Goal: Task Accomplishment & Management: Manage account settings

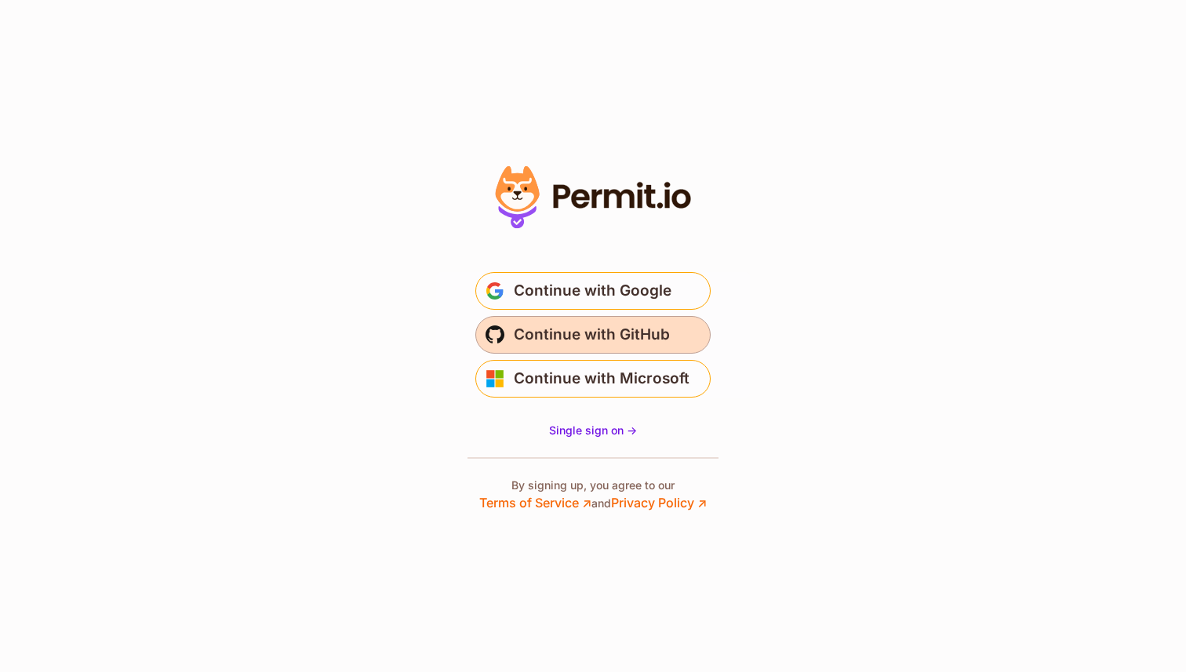
click at [580, 335] on span "Continue with GitHub" at bounding box center [592, 334] width 156 height 25
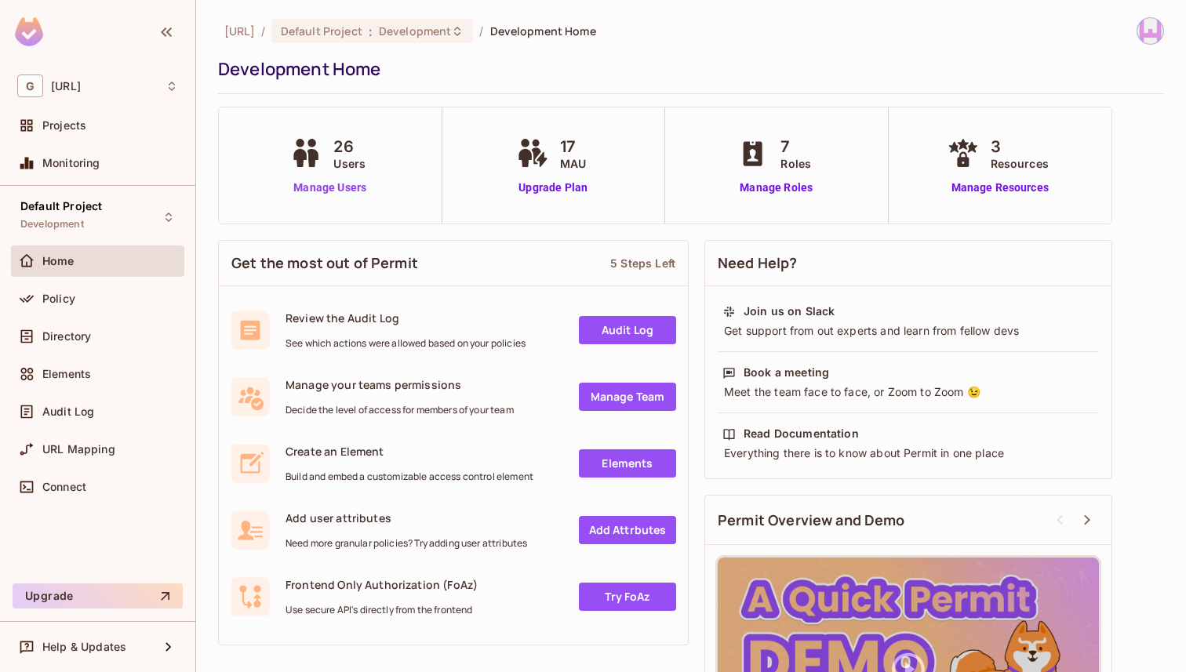
click at [334, 188] on link "Manage Users" at bounding box center [329, 188] width 87 height 16
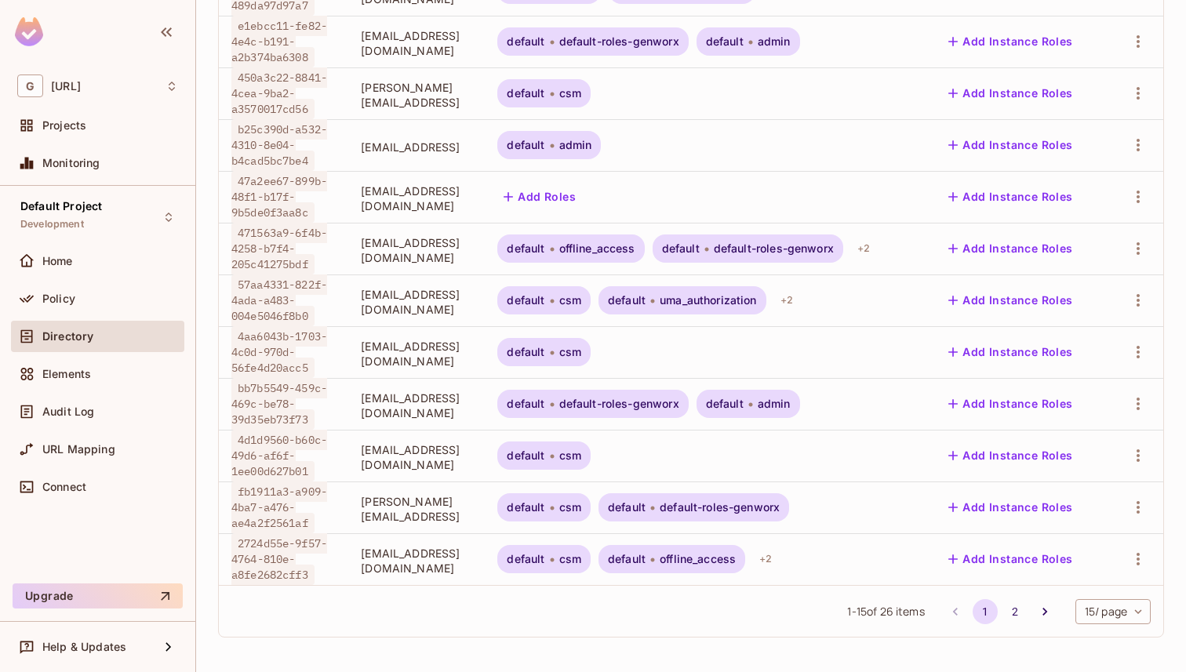
scroll to position [552, 0]
click at [1002, 605] on button "2" at bounding box center [1014, 611] width 25 height 25
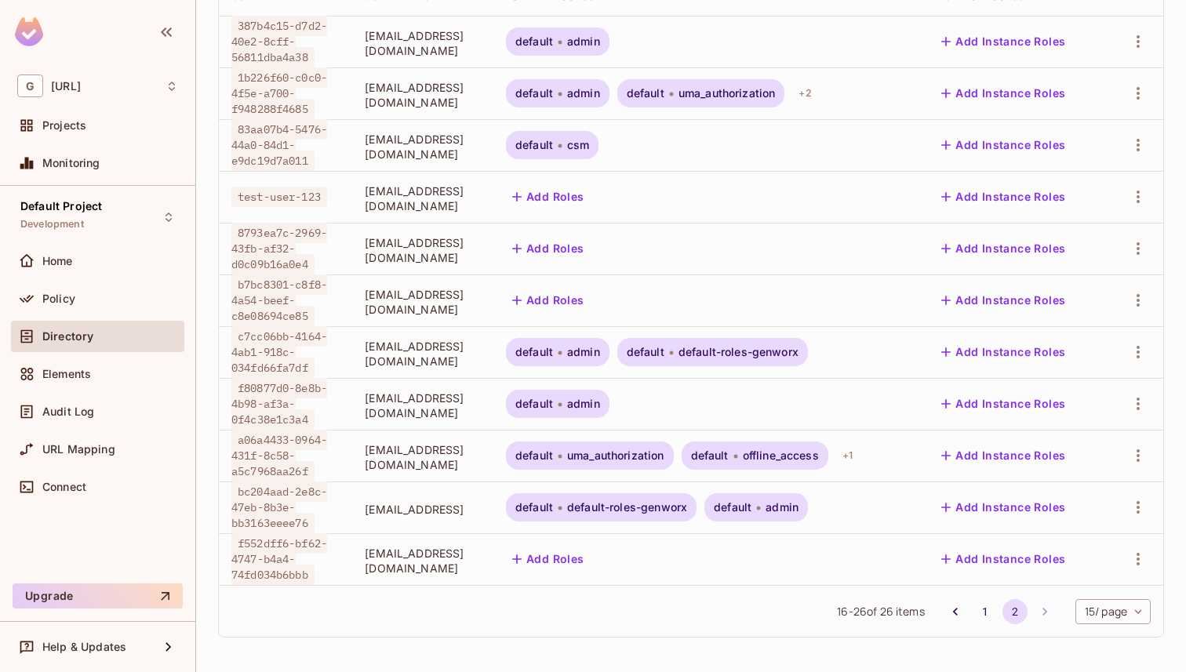
scroll to position [0, 0]
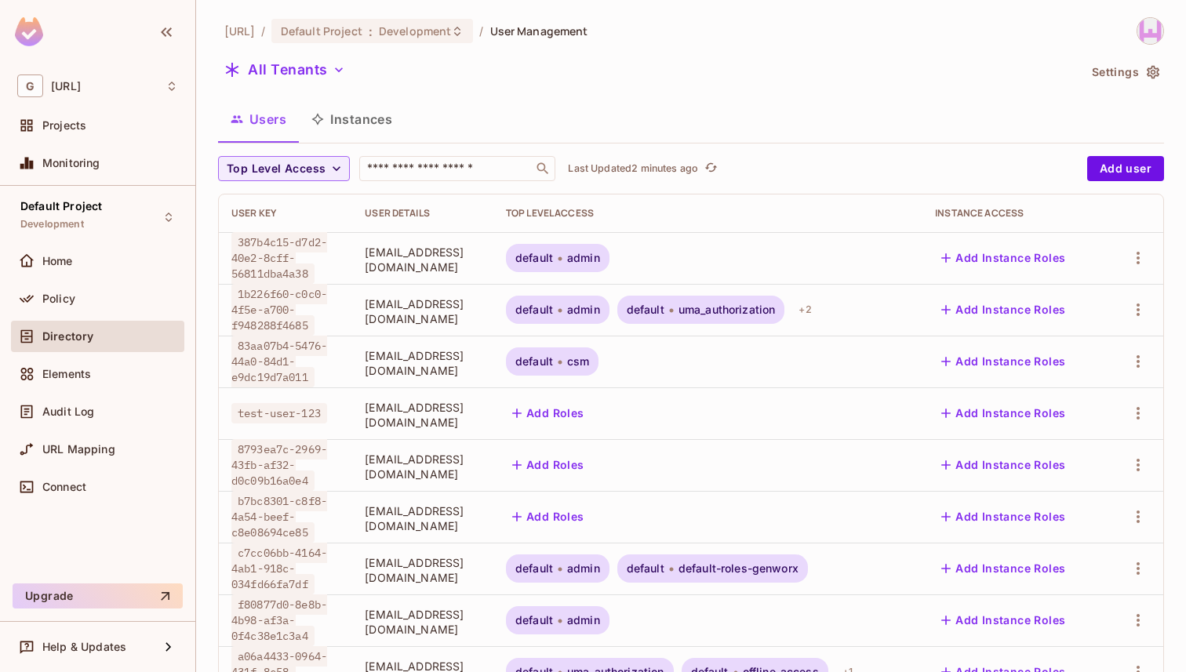
click at [471, 118] on div "Users Instances" at bounding box center [691, 119] width 946 height 39
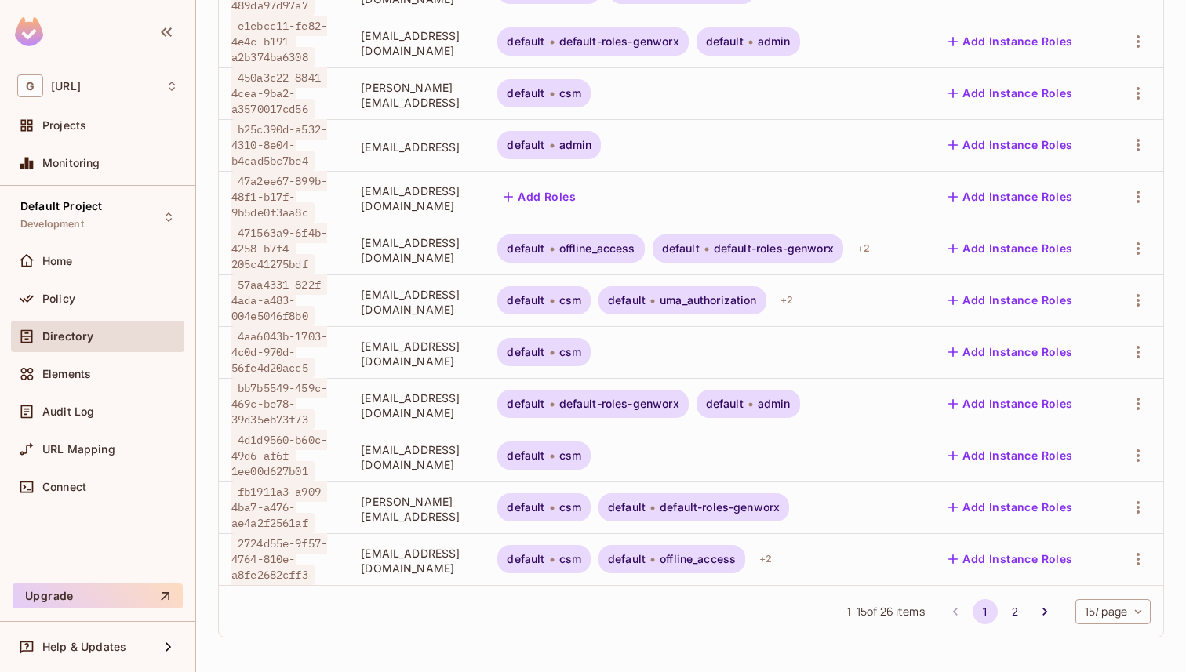
scroll to position [552, 0]
click at [1002, 615] on button "2" at bounding box center [1014, 611] width 25 height 25
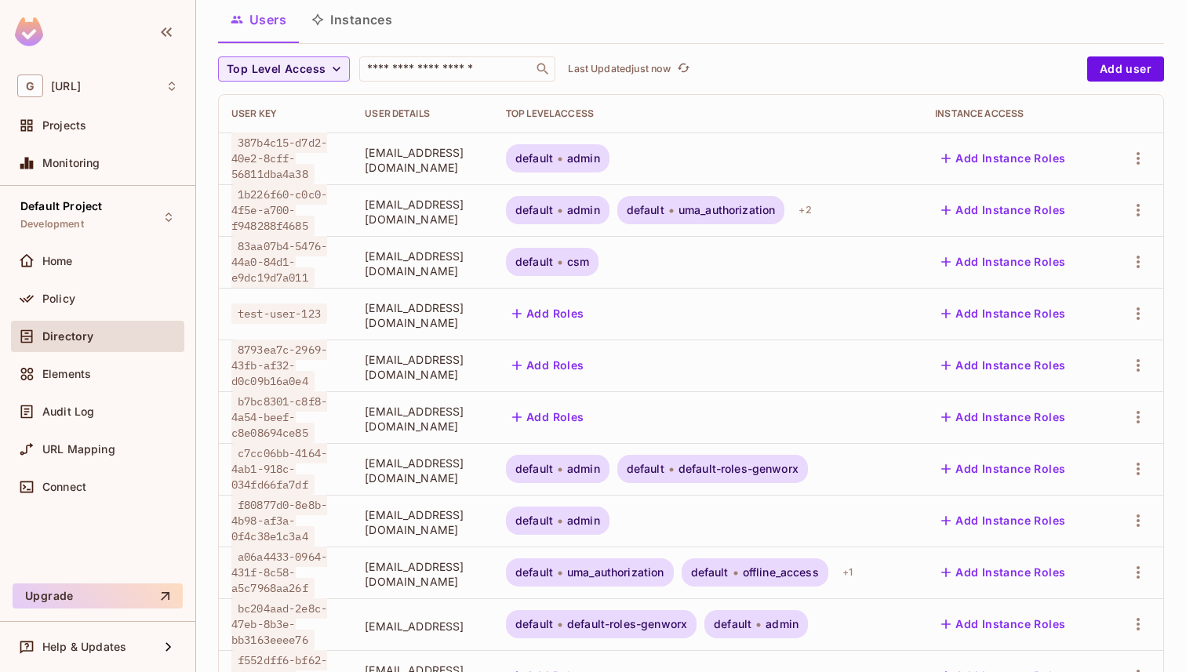
scroll to position [89, 0]
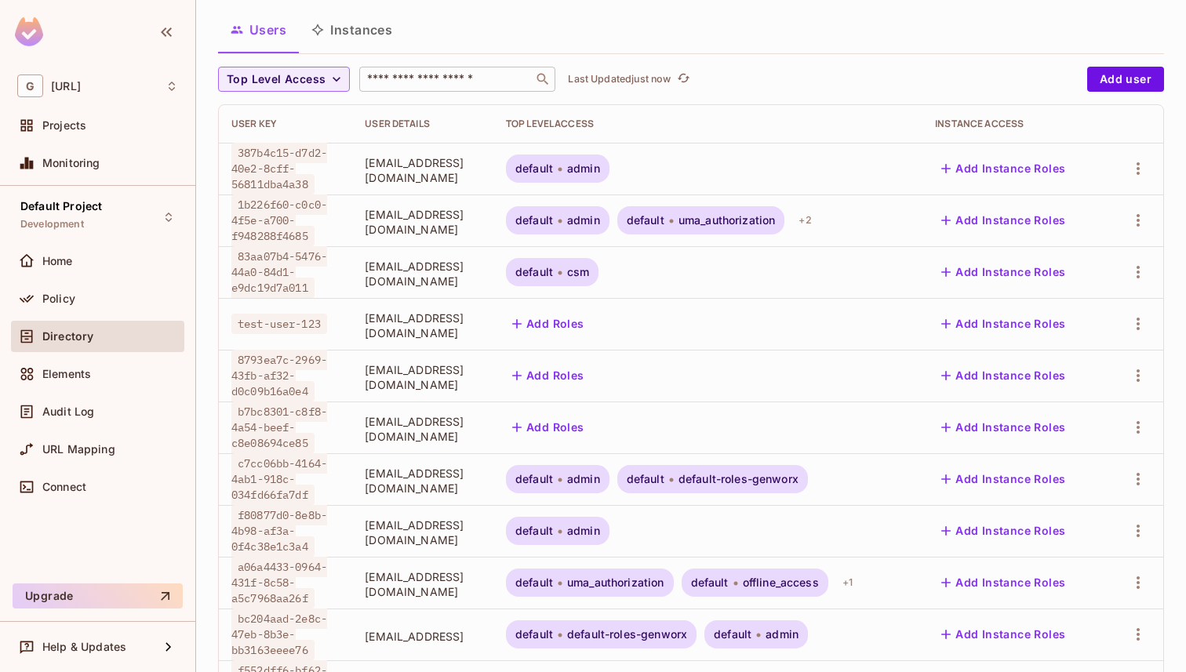
click at [434, 78] on input "text" at bounding box center [446, 79] width 165 height 16
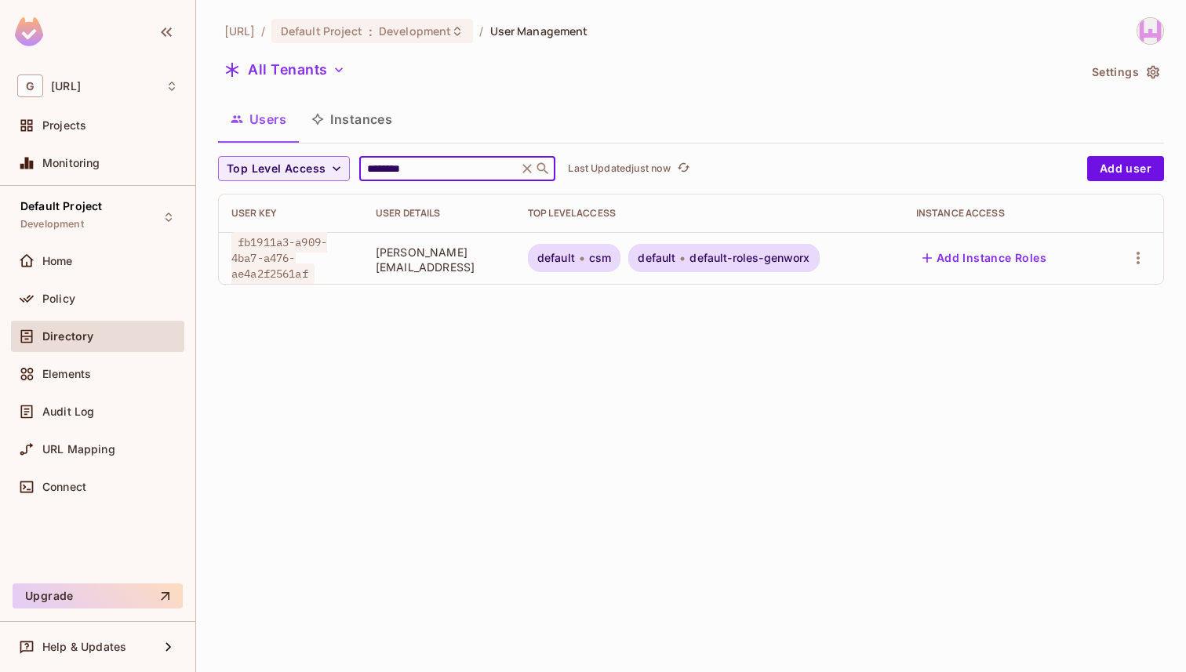
type input "********"
click at [461, 175] on input "********" at bounding box center [438, 169] width 149 height 16
